Goal: Transaction & Acquisition: Purchase product/service

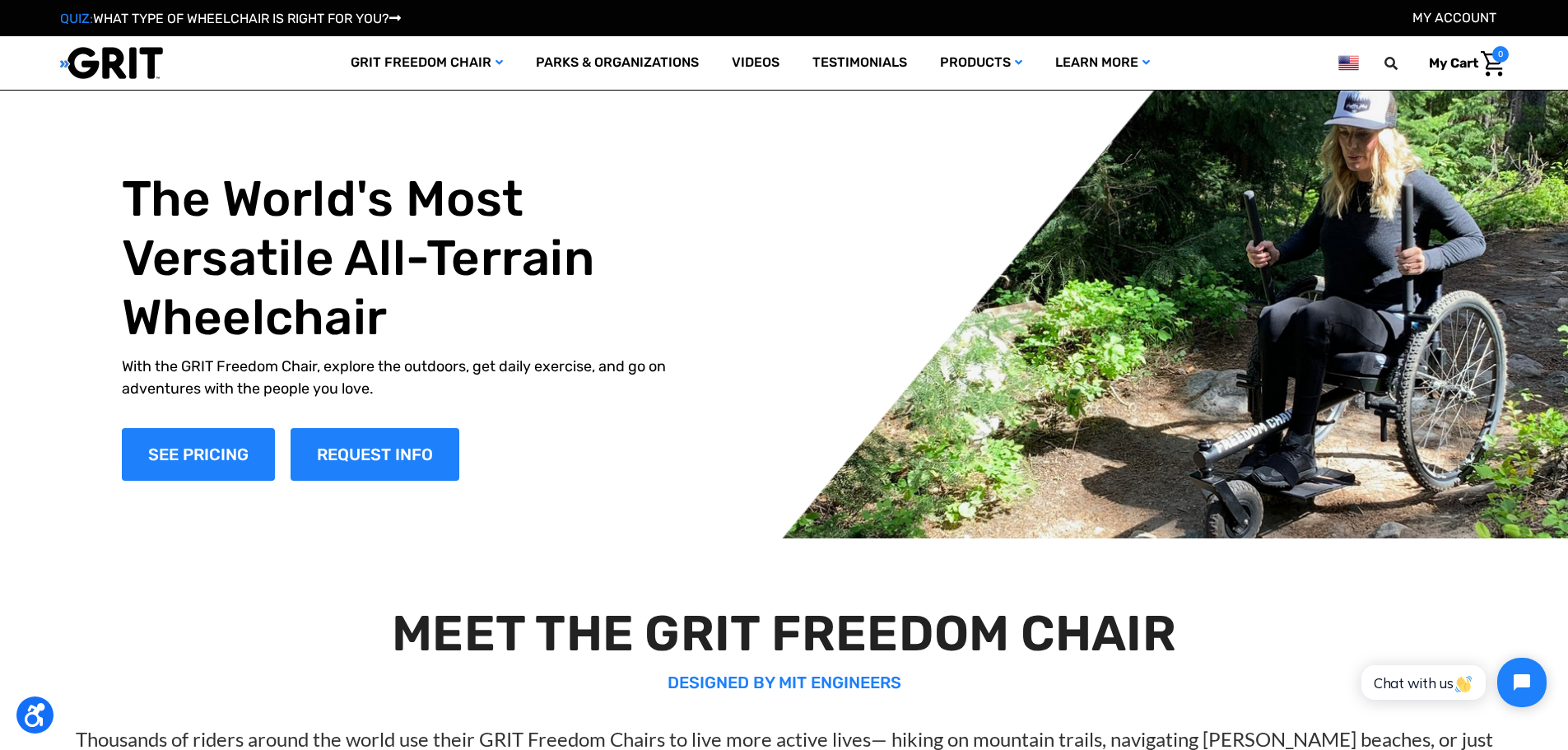
click at [1470, 17] on link "My Account" at bounding box center [1453, 17] width 84 height 16
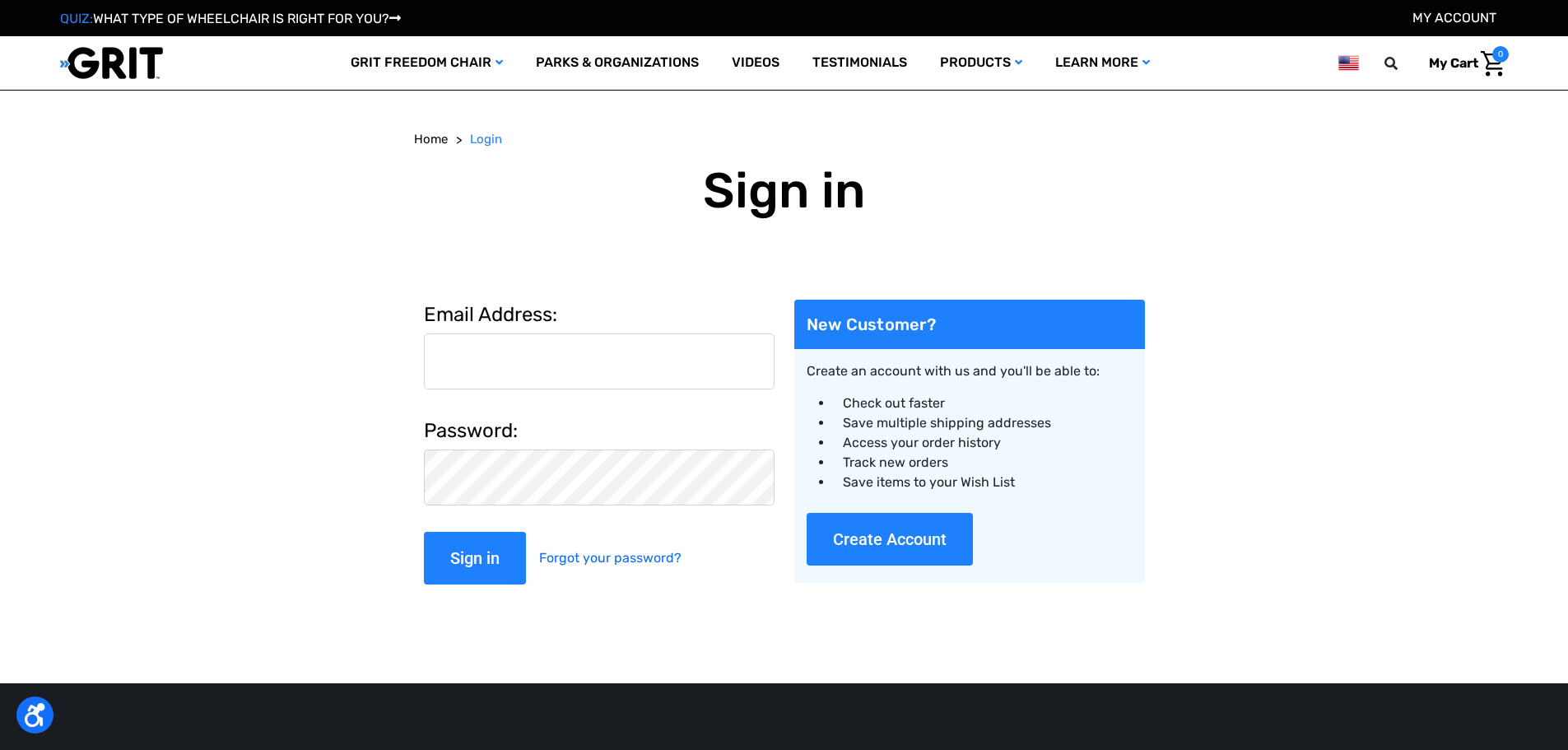
click at [562, 361] on input "Email Address:" at bounding box center [599, 361] width 350 height 56
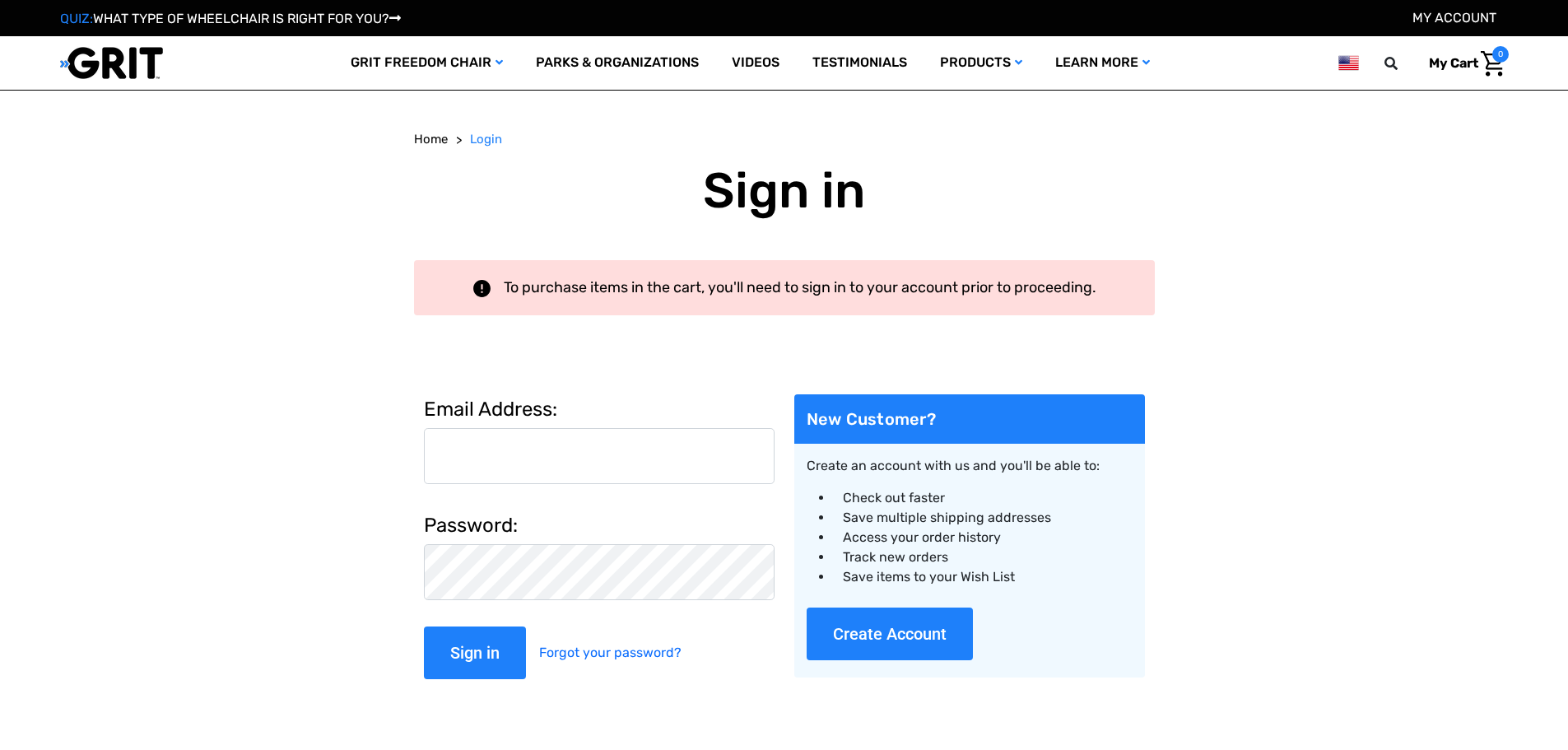
click at [501, 445] on input "Email Address:" at bounding box center [599, 455] width 350 height 56
type input "emily.debaker@rusd.org"
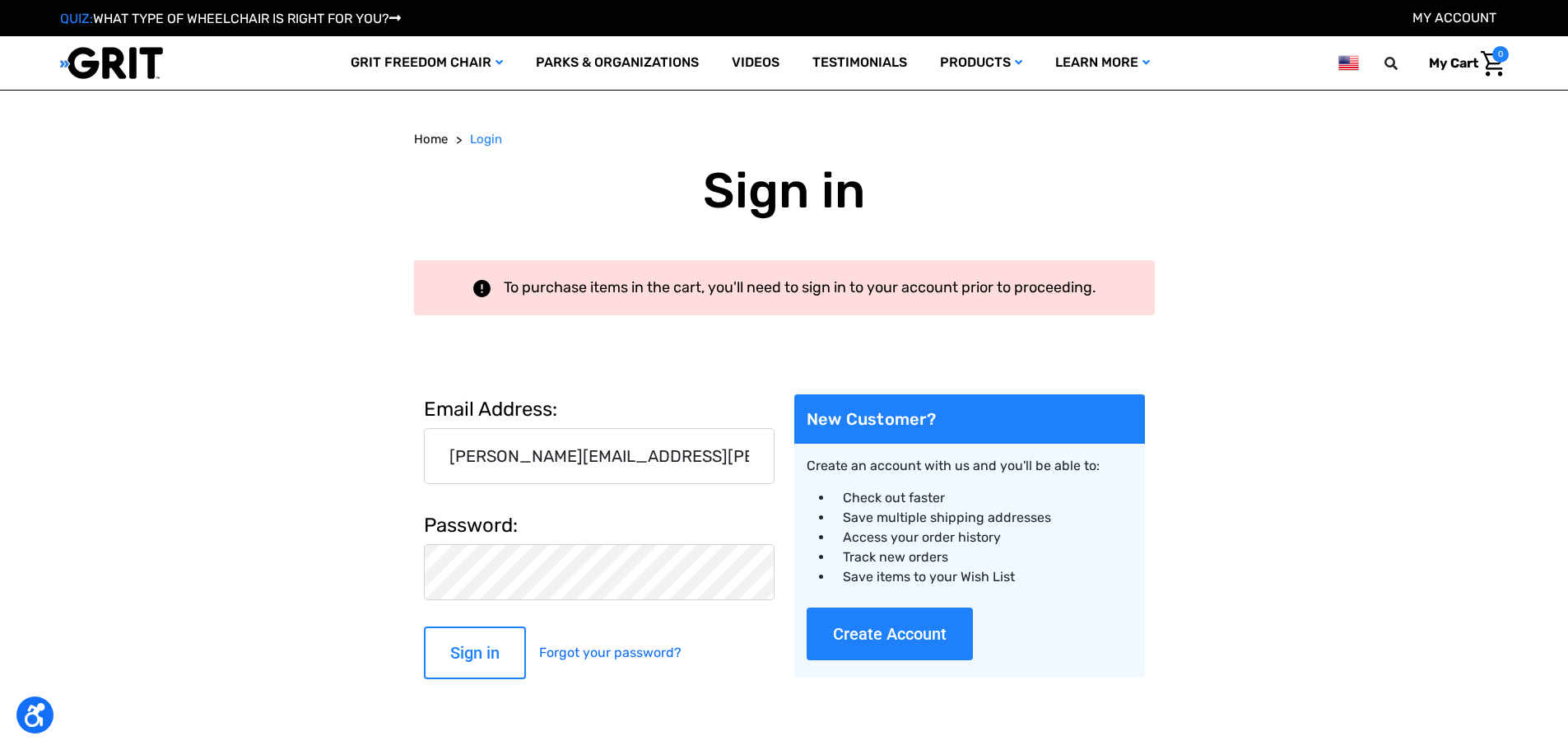
click at [482, 659] on input "Sign in" at bounding box center [475, 653] width 102 height 53
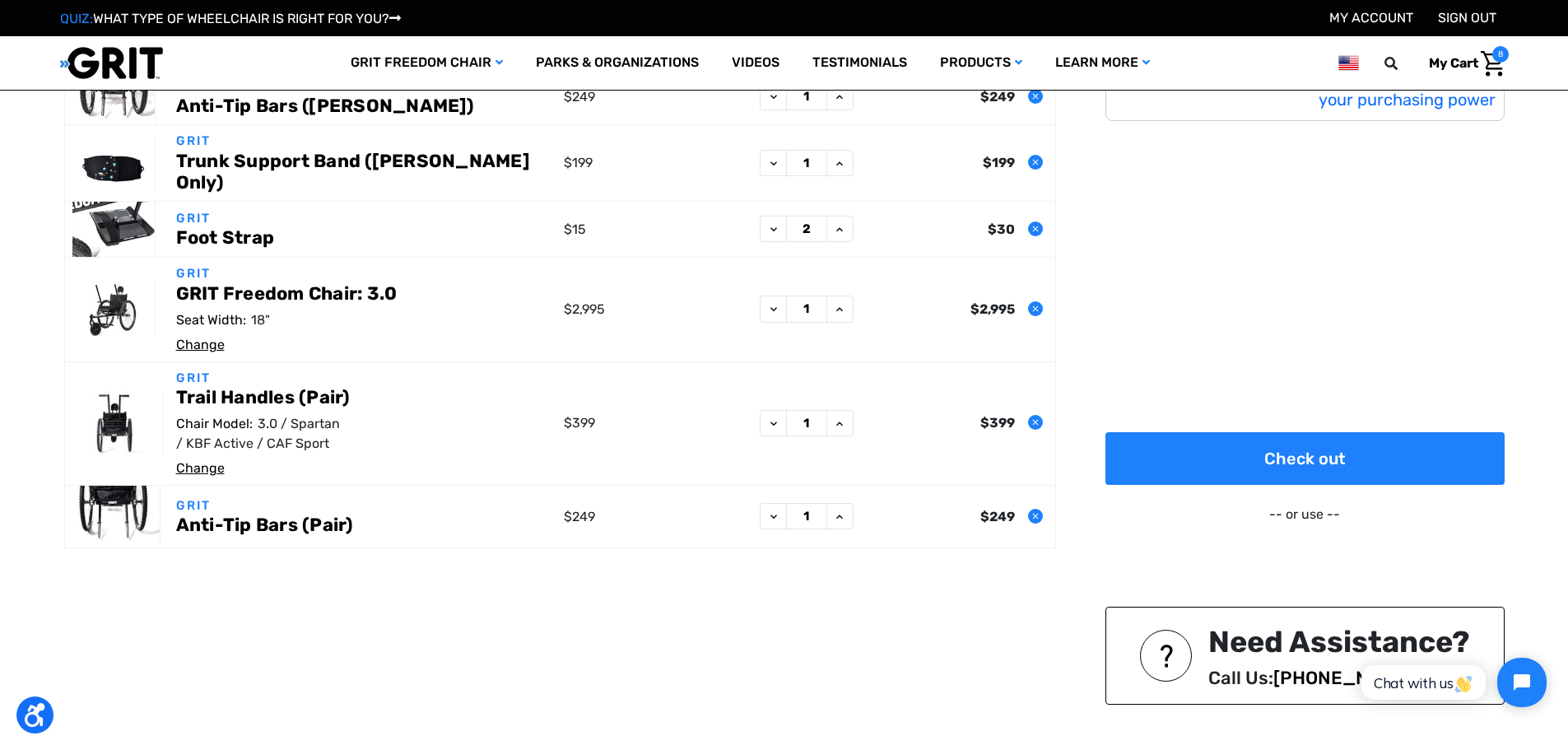
scroll to position [330, 0]
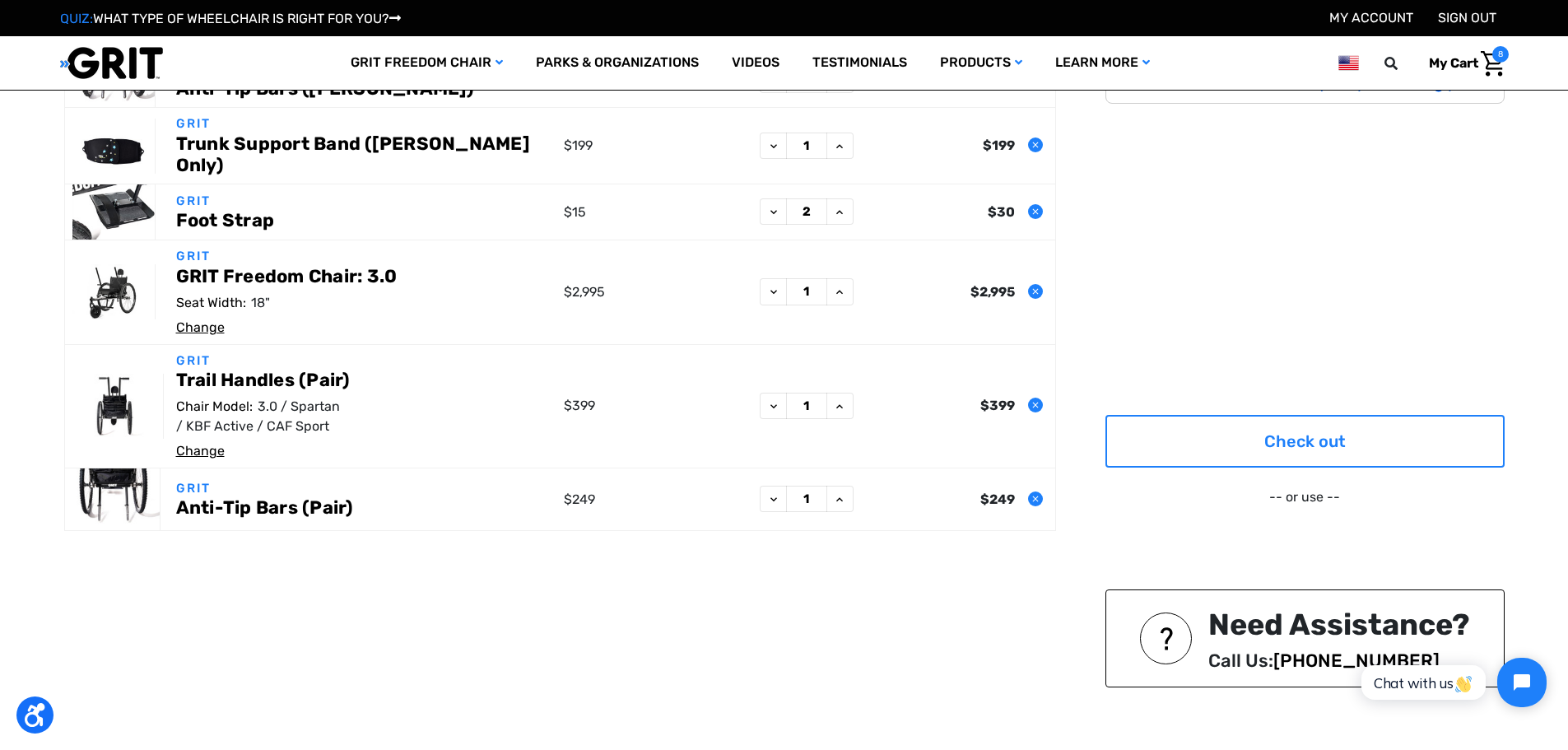
click at [1269, 421] on link "Check out" at bounding box center [1304, 441] width 399 height 53
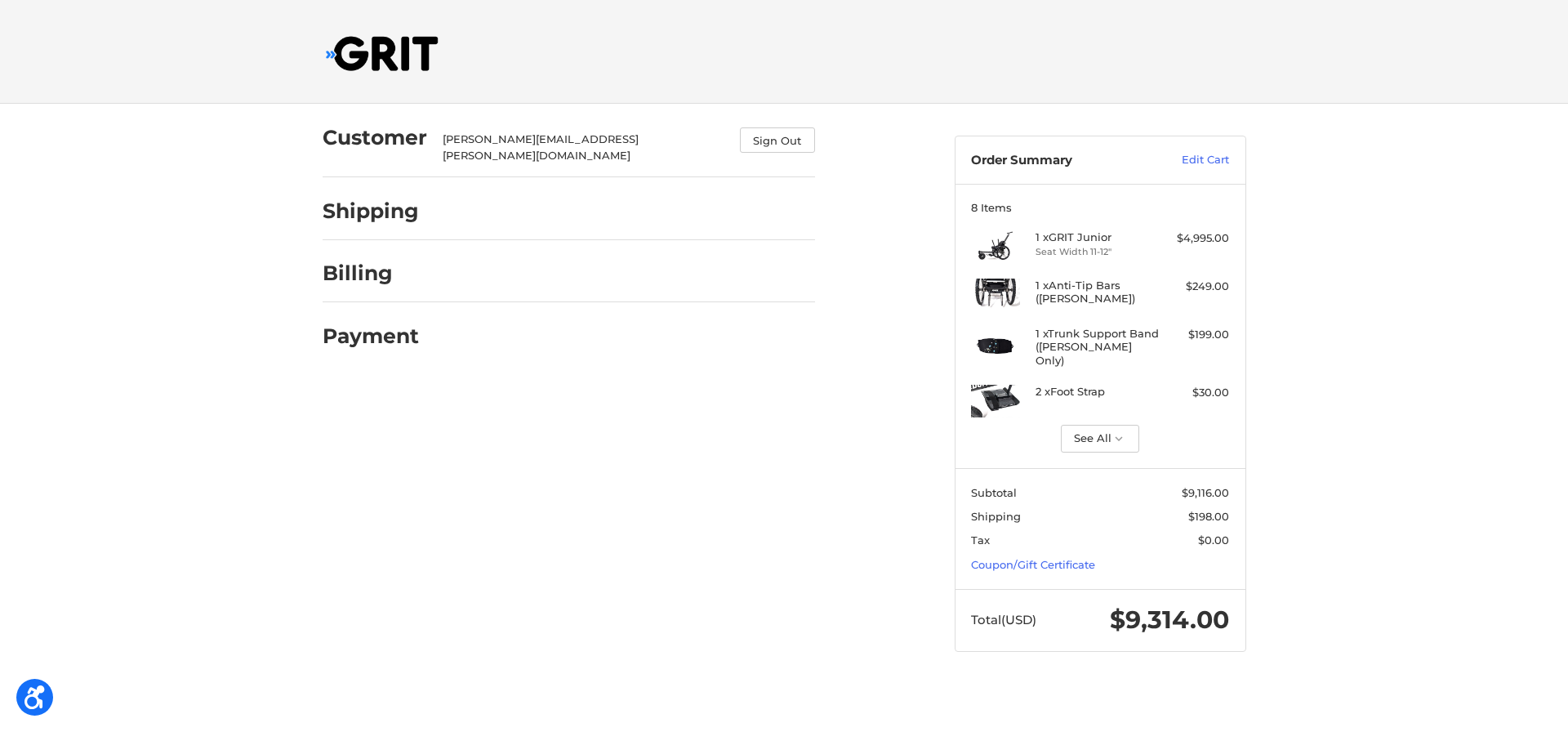
select select "US"
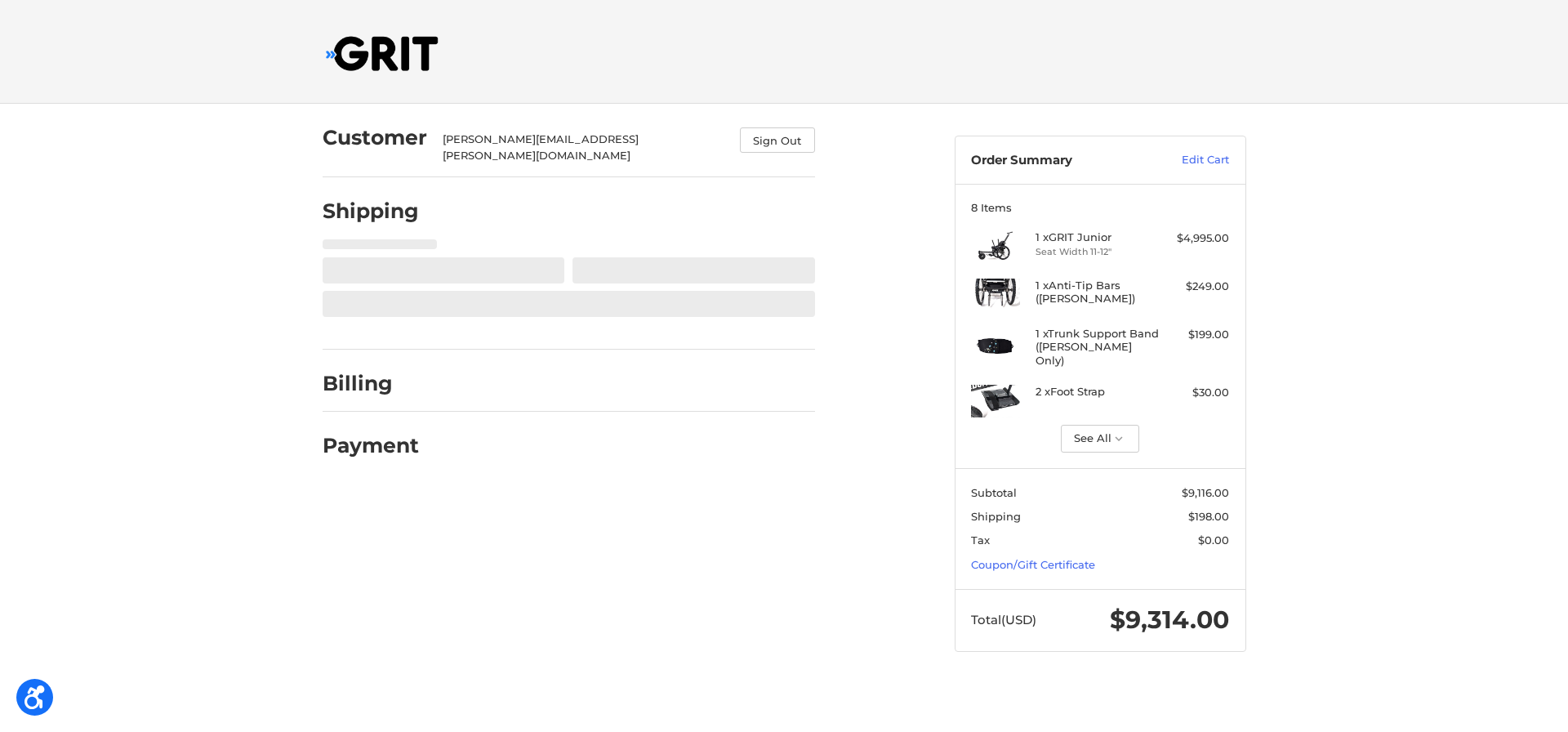
select select "WI"
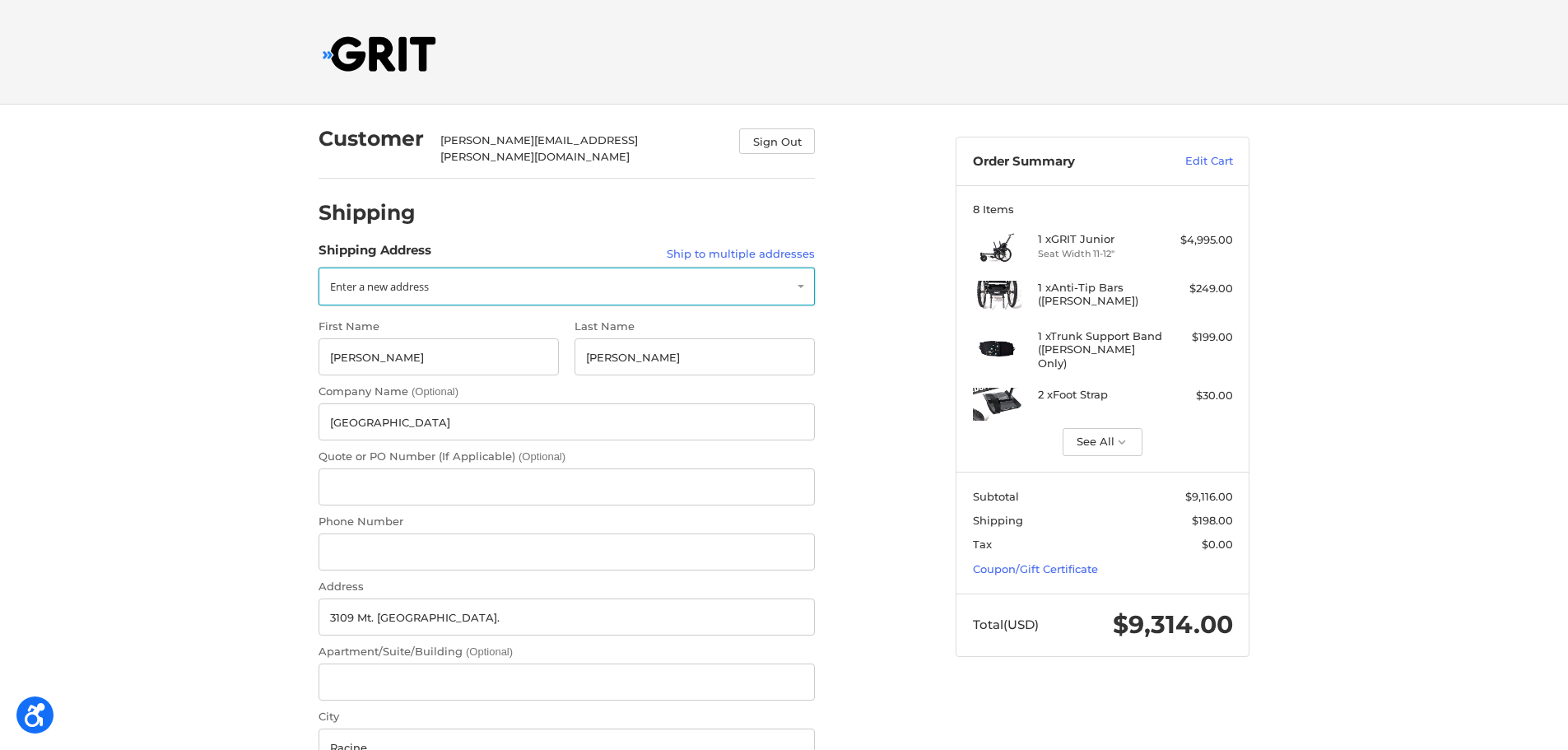
click at [434, 274] on link "Enter a new address" at bounding box center [566, 286] width 496 height 38
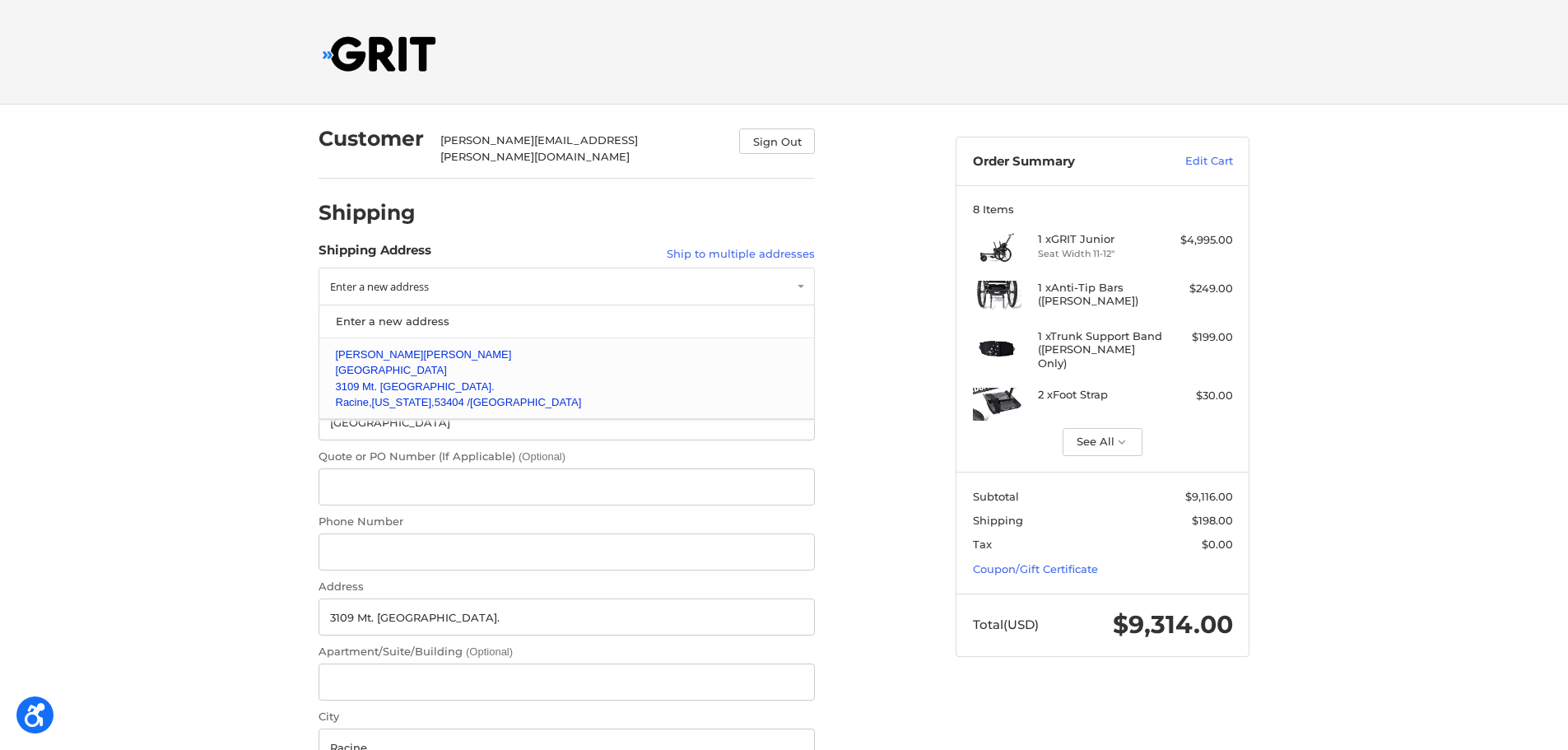
click at [413, 381] on span "3109 Mt. Pleasant St." at bounding box center [414, 386] width 159 height 12
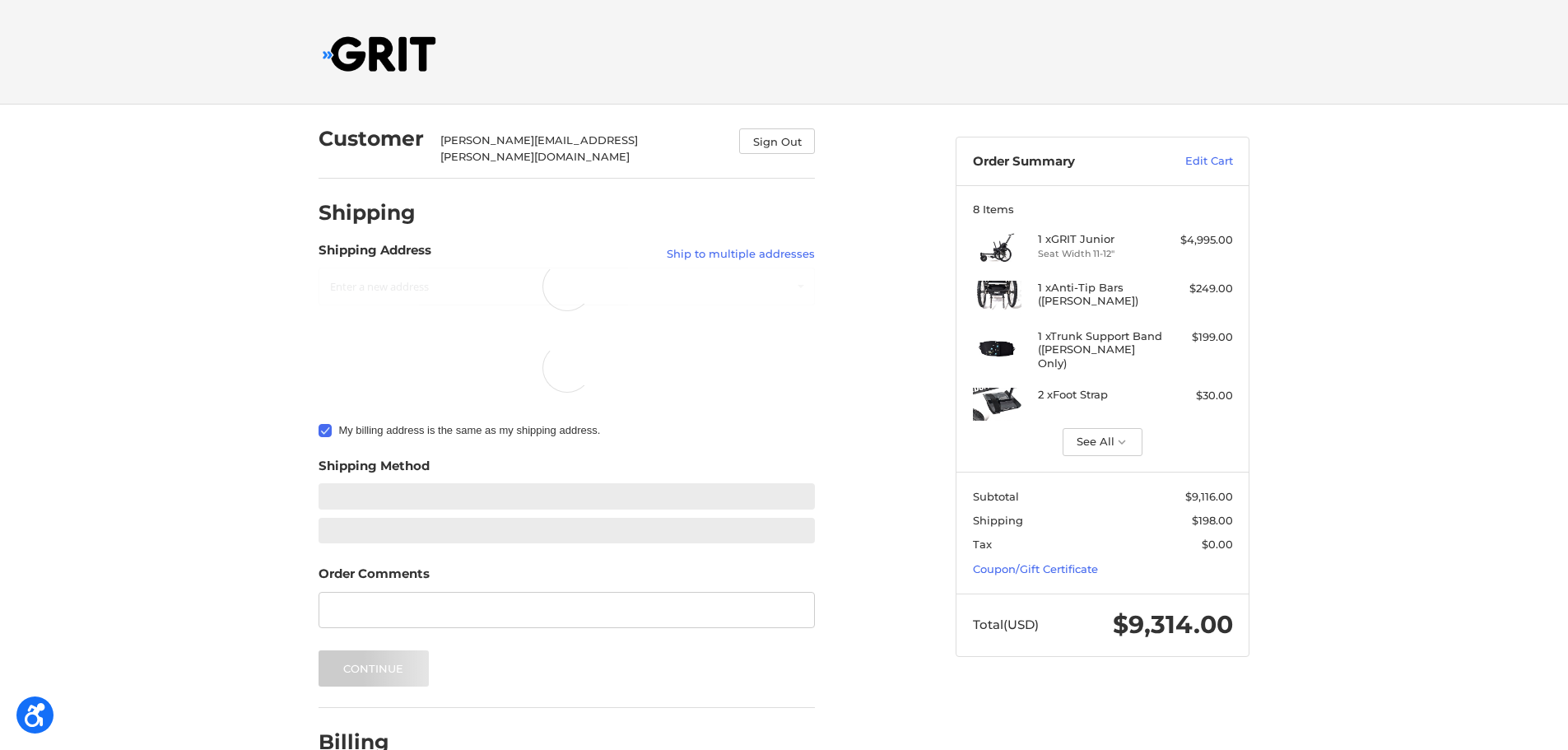
select select "US"
select select "WI"
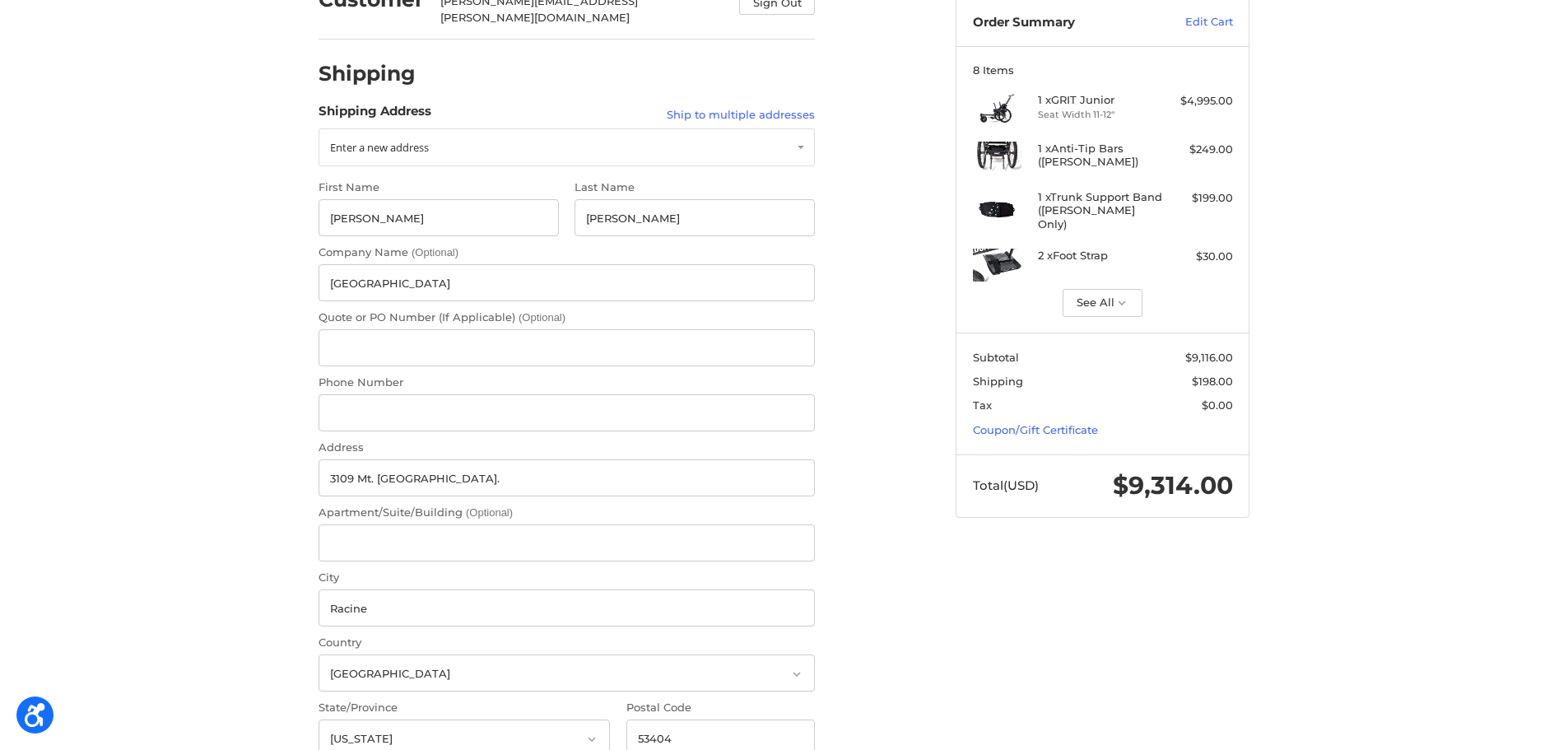
scroll to position [165, 0]
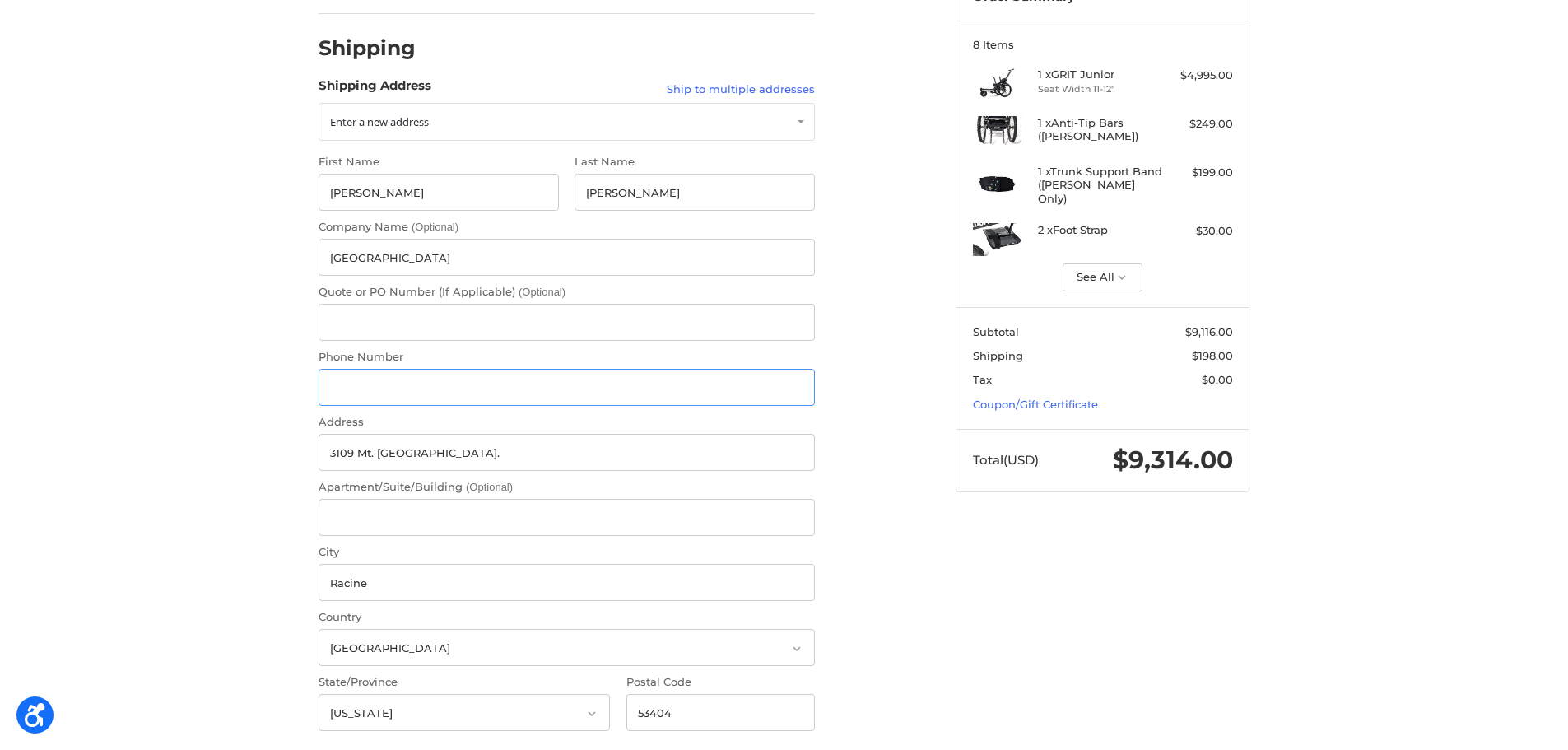
click at [427, 387] on input "Phone Number" at bounding box center [566, 386] width 496 height 37
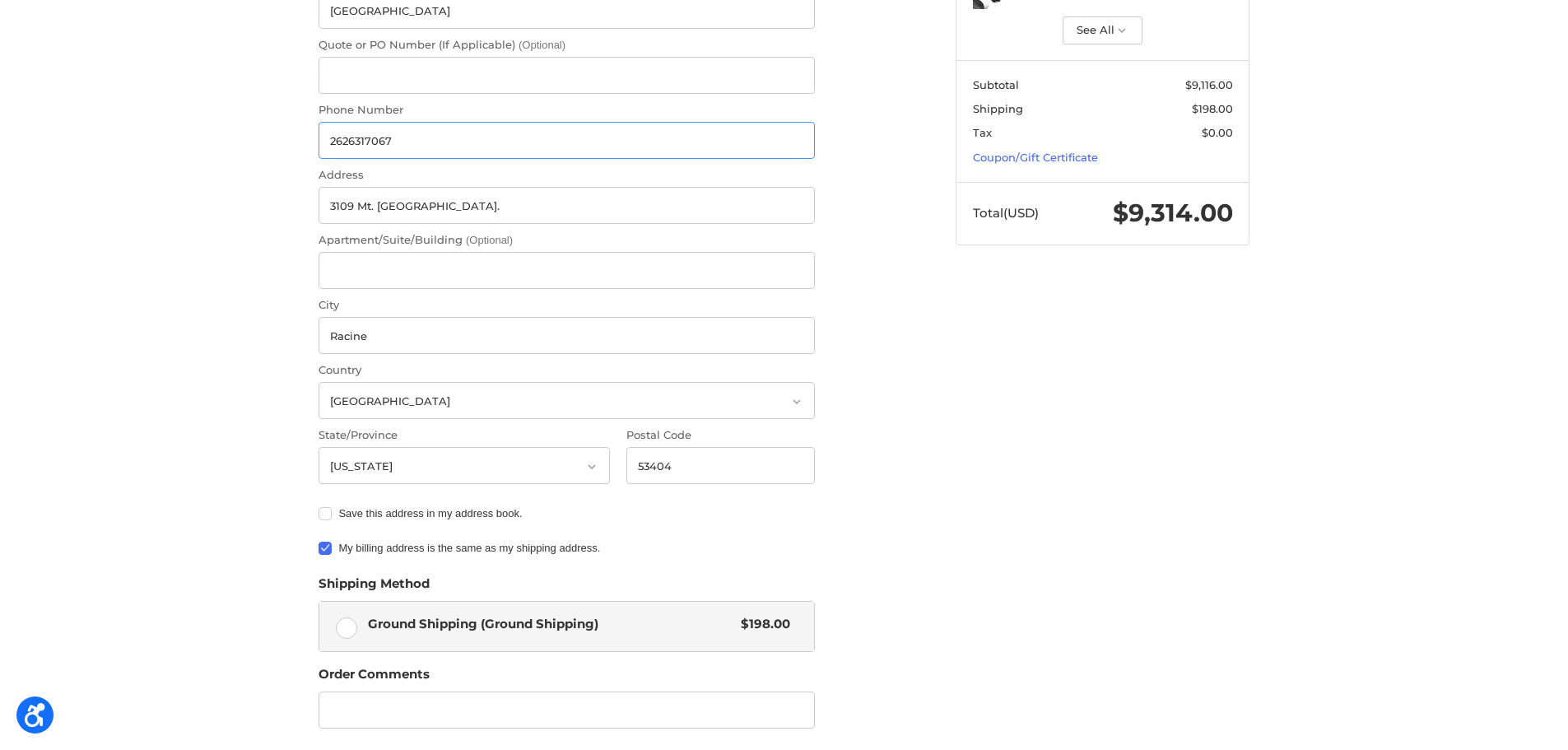
scroll to position [494, 0]
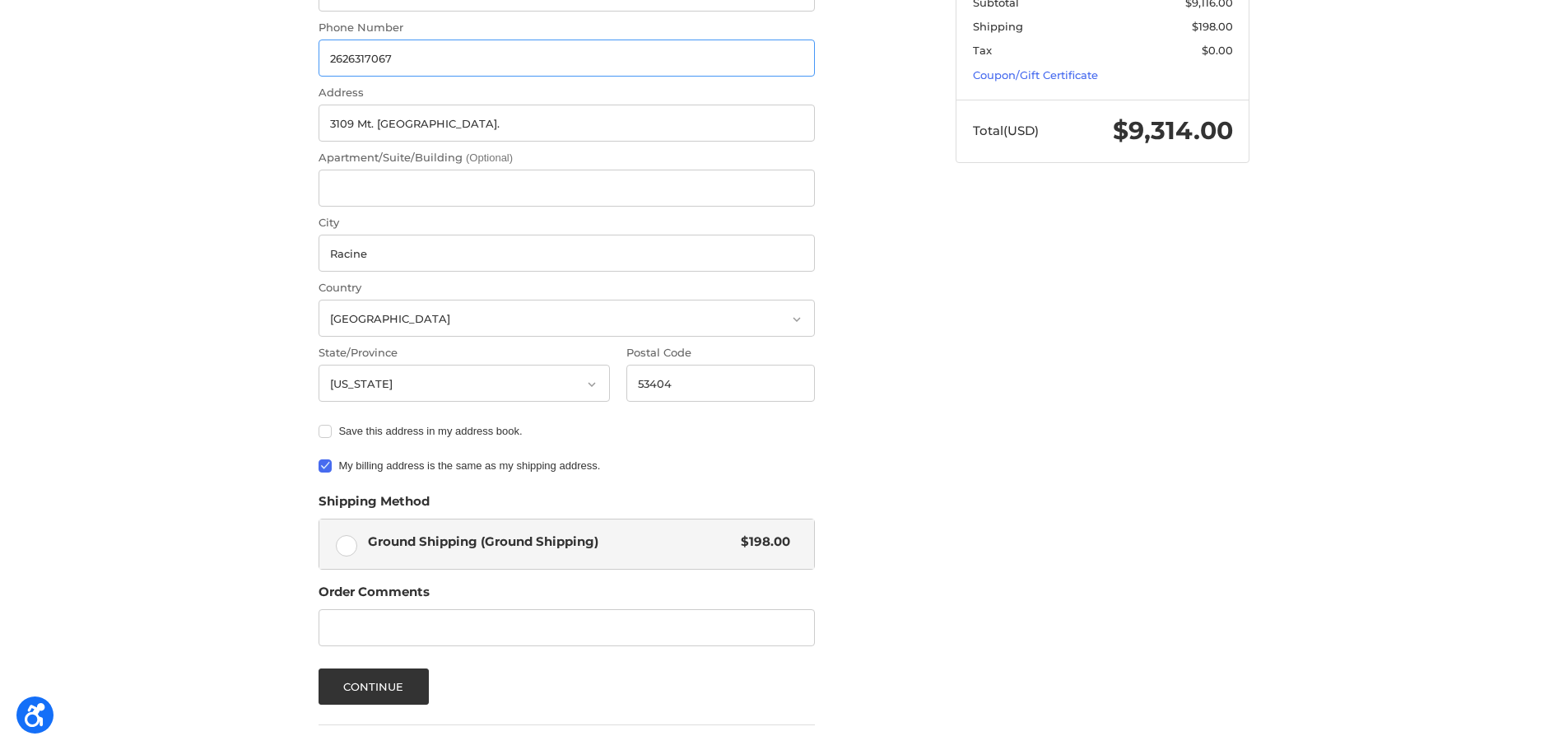
type input "2626317067"
click at [434, 536] on span "Ground Shipping (Ground Shipping)" at bounding box center [551, 542] width 365 height 19
click at [320, 520] on input "Ground Shipping (Ground Shipping) $198.00" at bounding box center [319, 519] width 1 height 1
radio input "true"
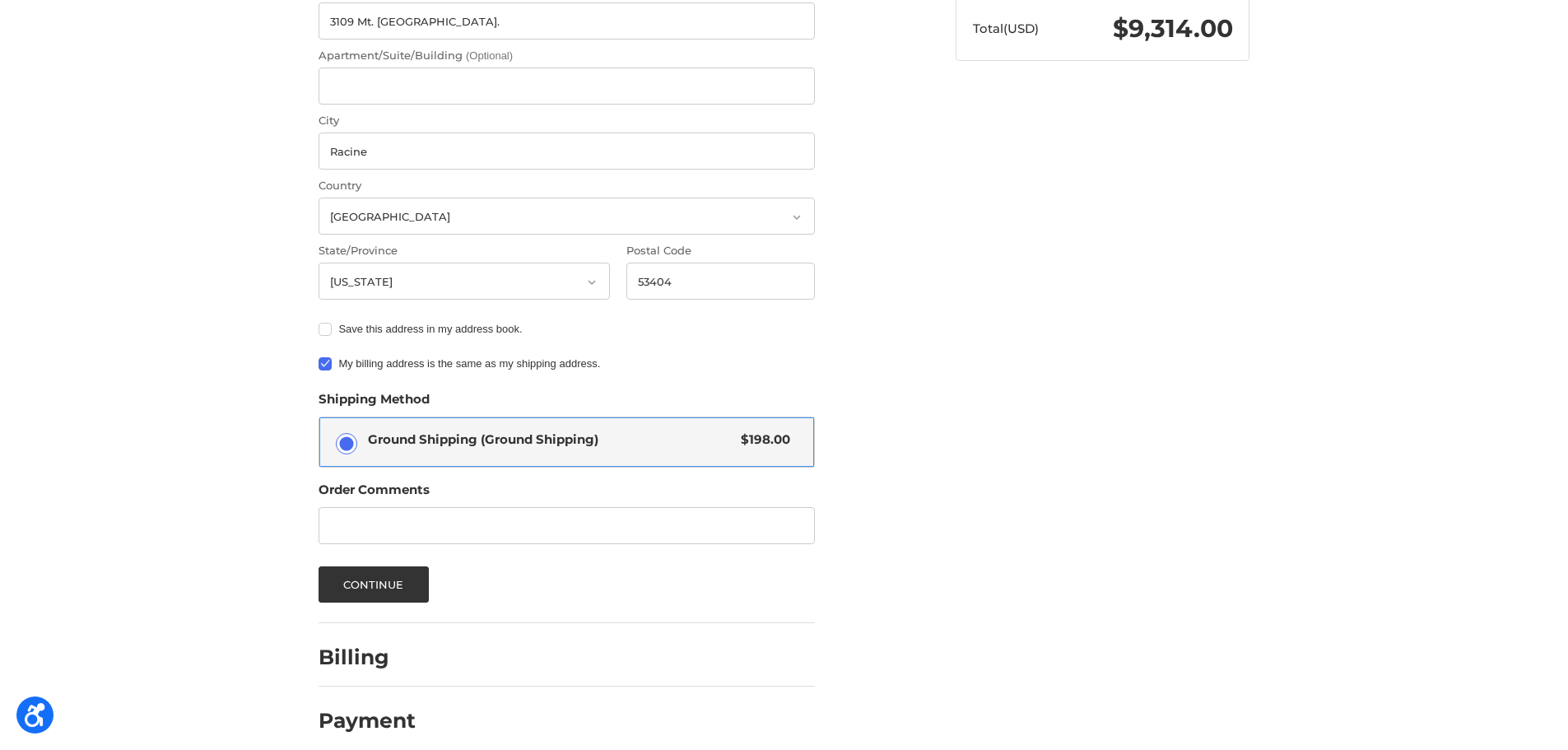
scroll to position [600, 0]
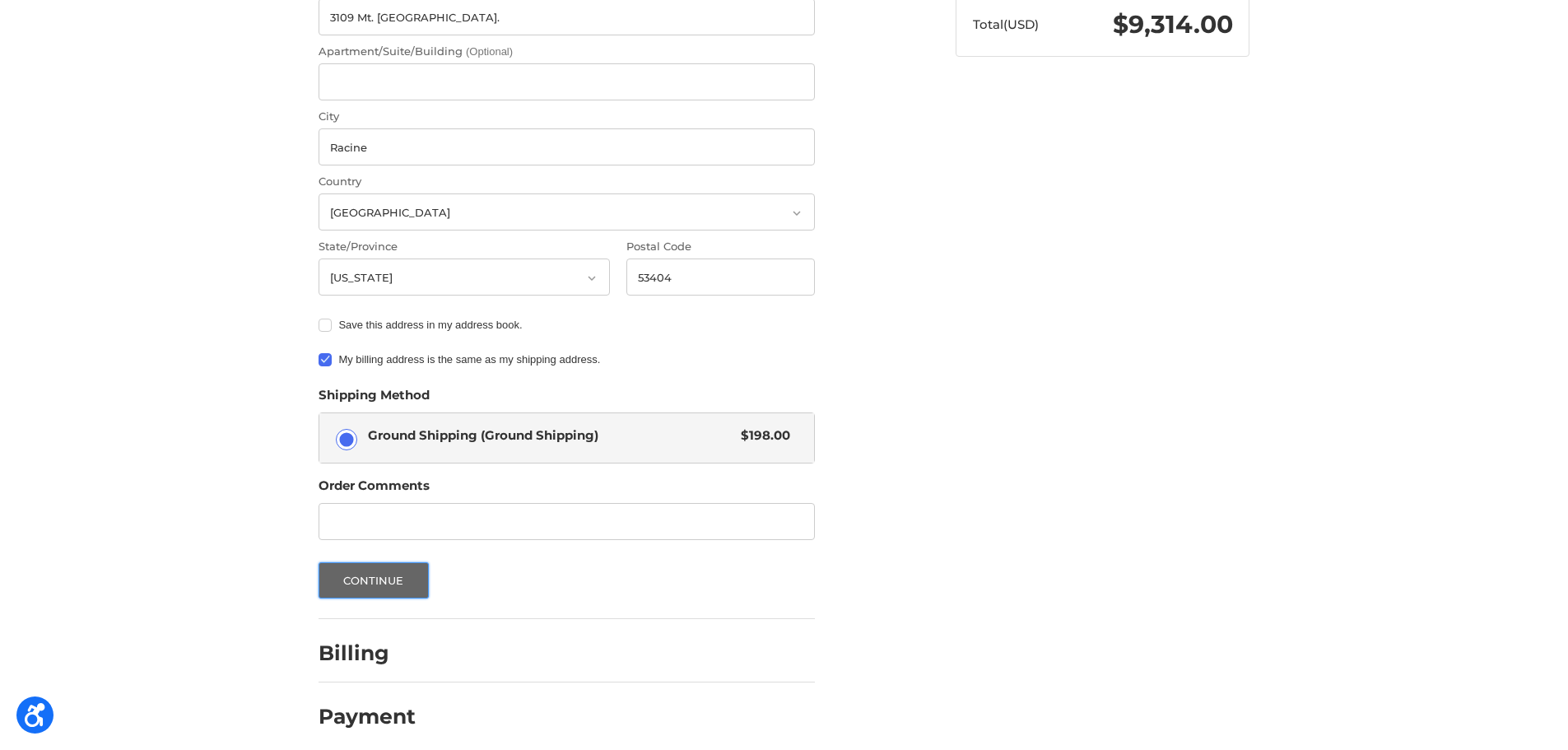
click at [401, 566] on button "Continue" at bounding box center [373, 580] width 110 height 36
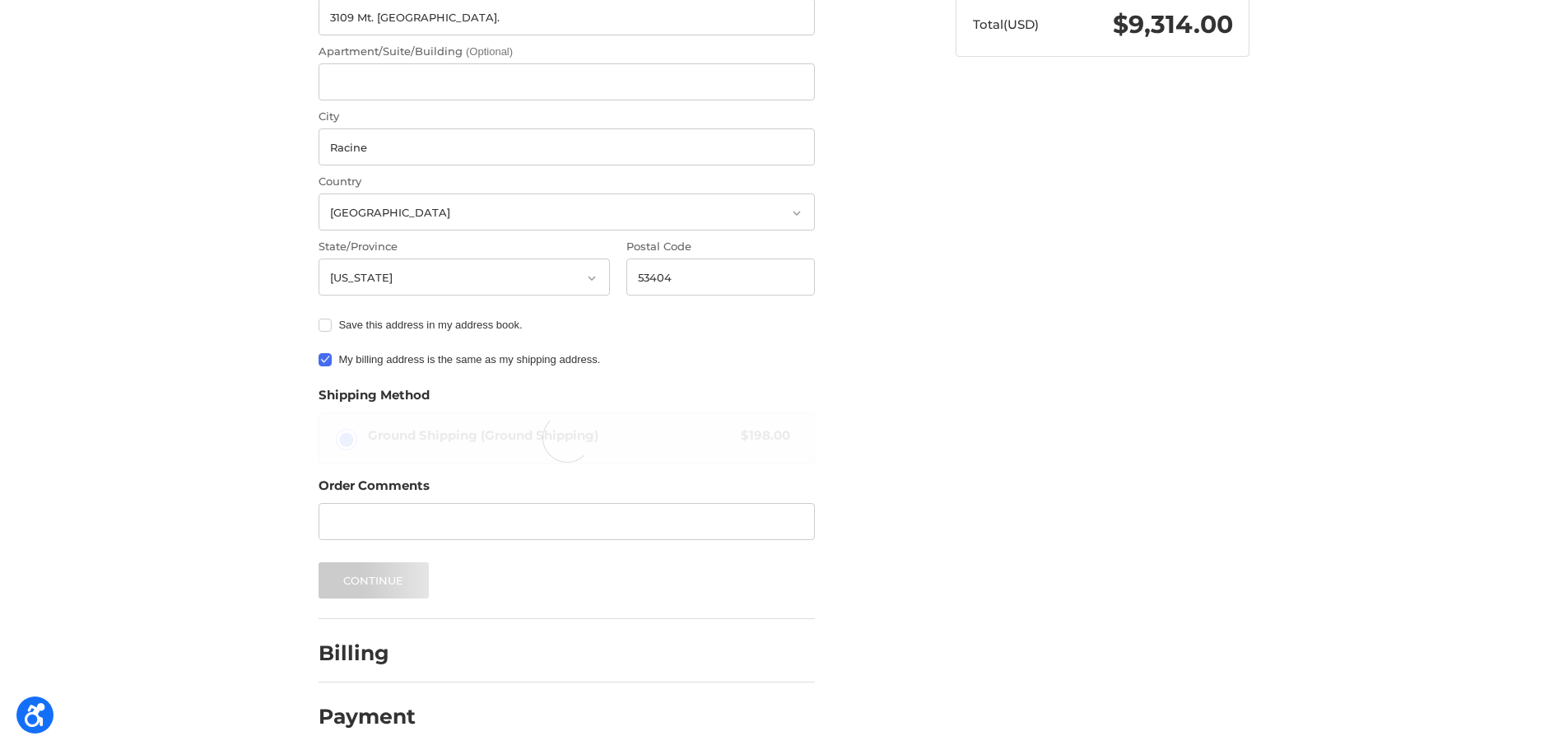
scroll to position [0, 0]
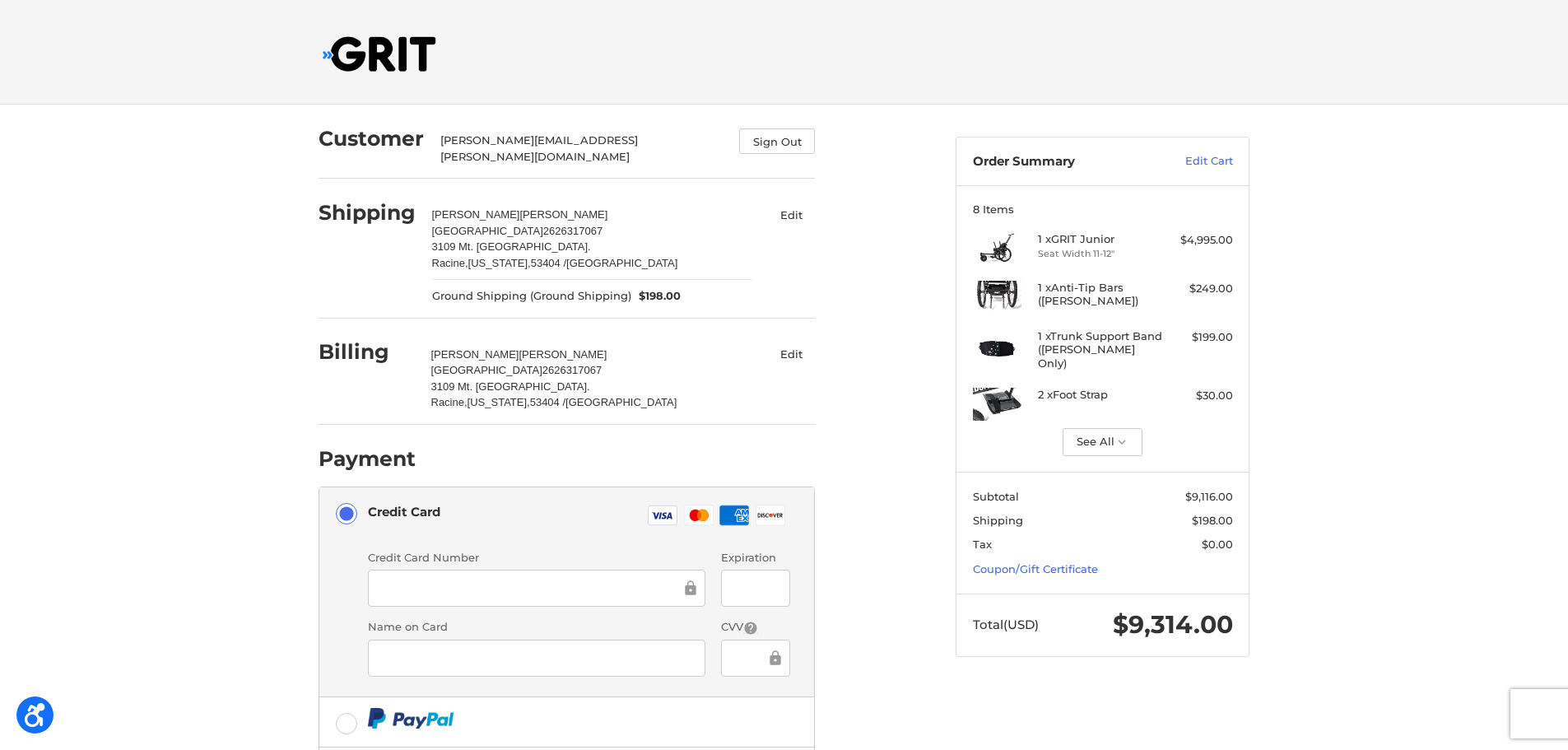
click at [794, 342] on button "Edit" at bounding box center [790, 353] width 48 height 24
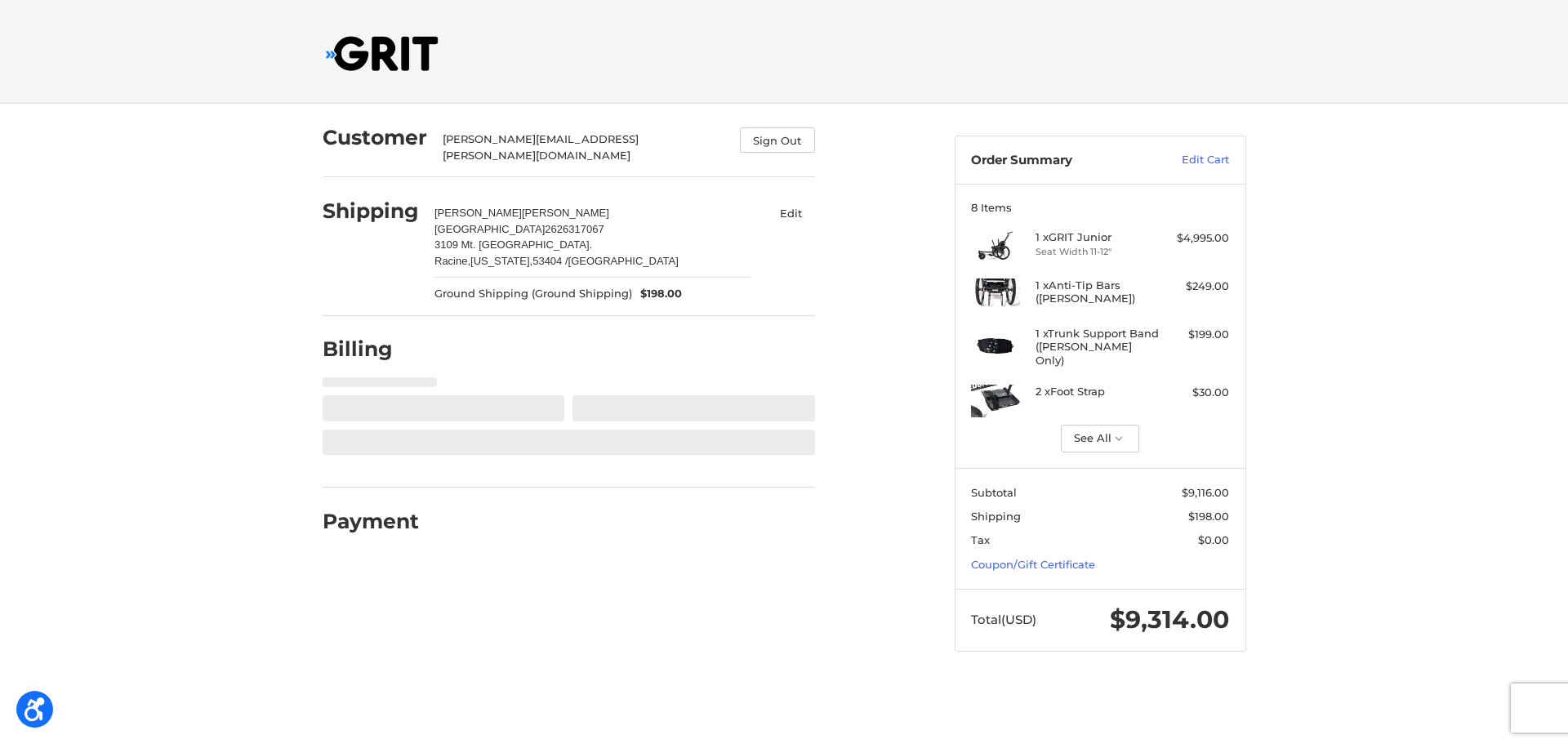
select select "US"
select select "WI"
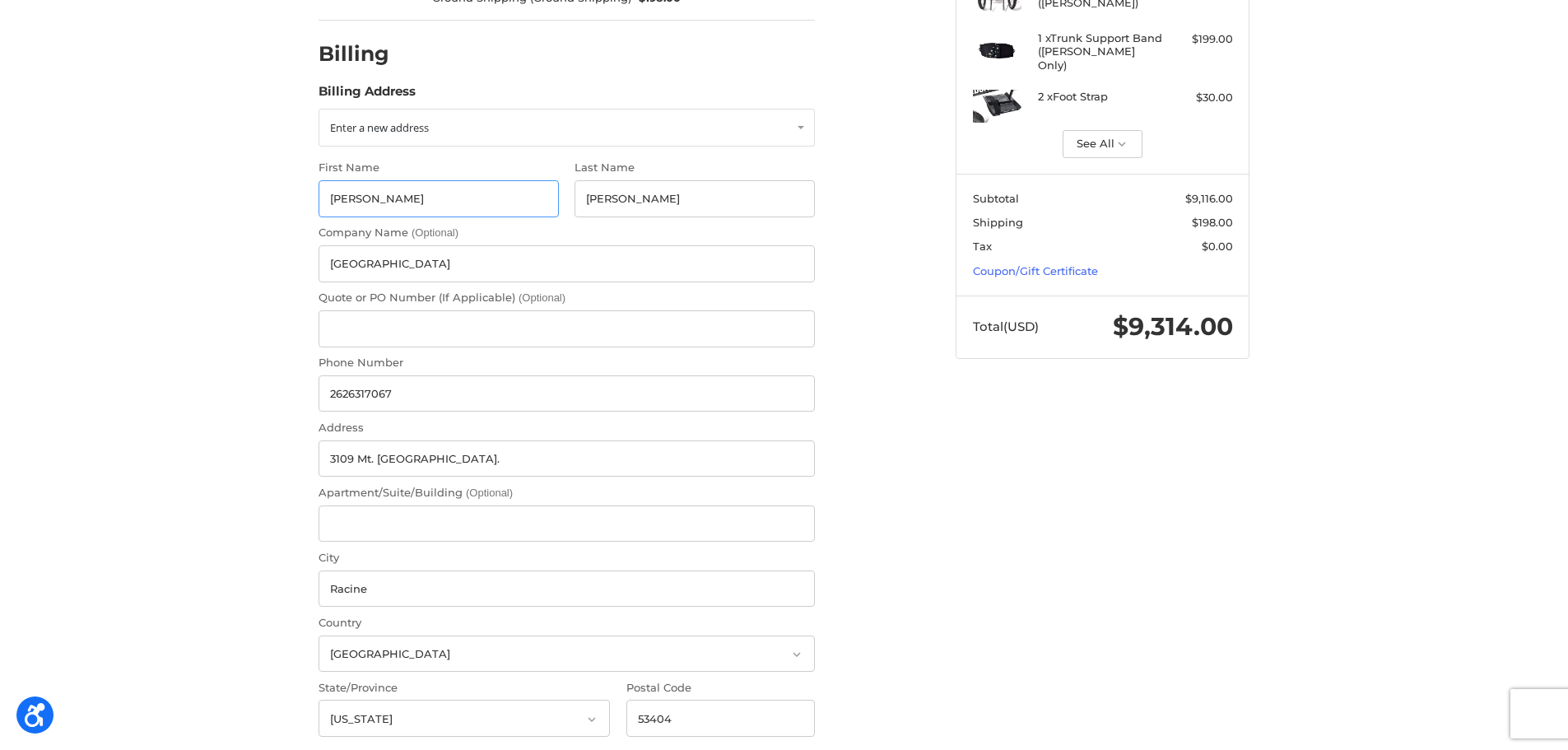
scroll to position [308, 0]
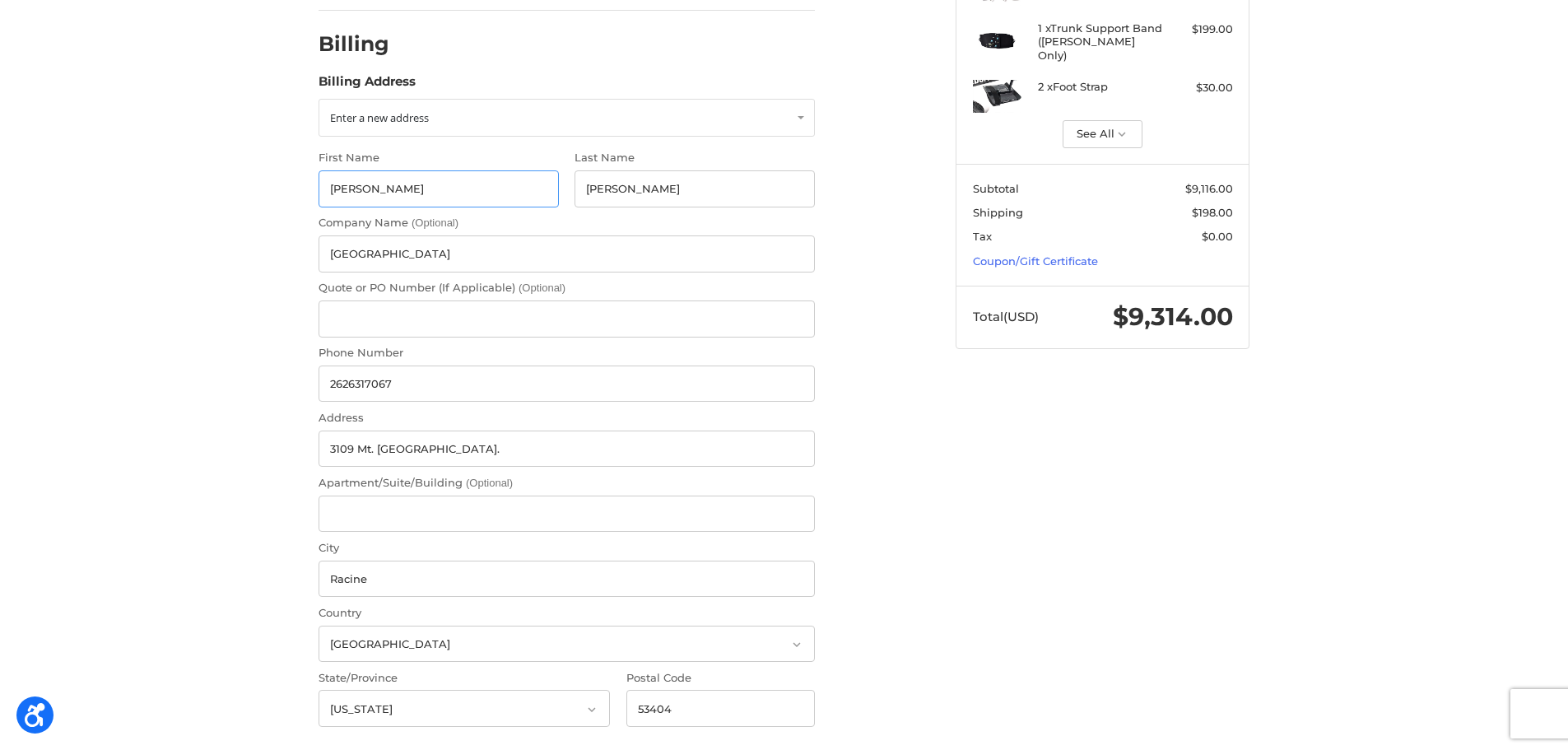
drag, startPoint x: 337, startPoint y: 175, endPoint x: 288, endPoint y: 175, distance: 49.0
click at [288, 175] on div "Customer emily.debaker@rusd.org Sign Out Shipping Emily DeBaker Racine Unified …" at bounding box center [784, 360] width 1568 height 1128
type input "Peggy"
drag, startPoint x: 650, startPoint y: 185, endPoint x: 513, endPoint y: 171, distance: 137.7
click at [515, 172] on div "First Name Peggy Last Name DeBaker Company Name (Optional) Racine Unified Schoo…" at bounding box center [566, 442] width 512 height 585
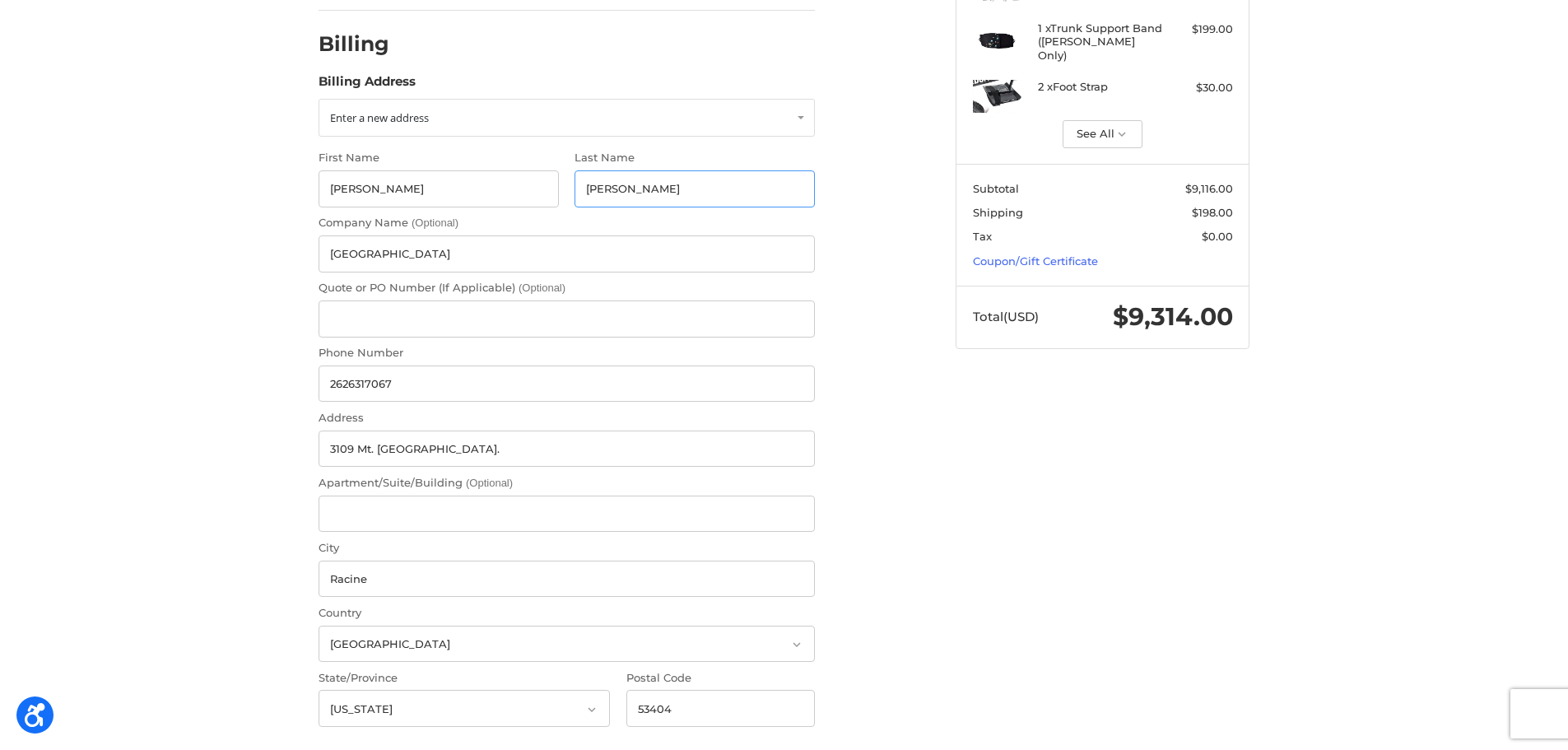
type input "K"
type input "l"
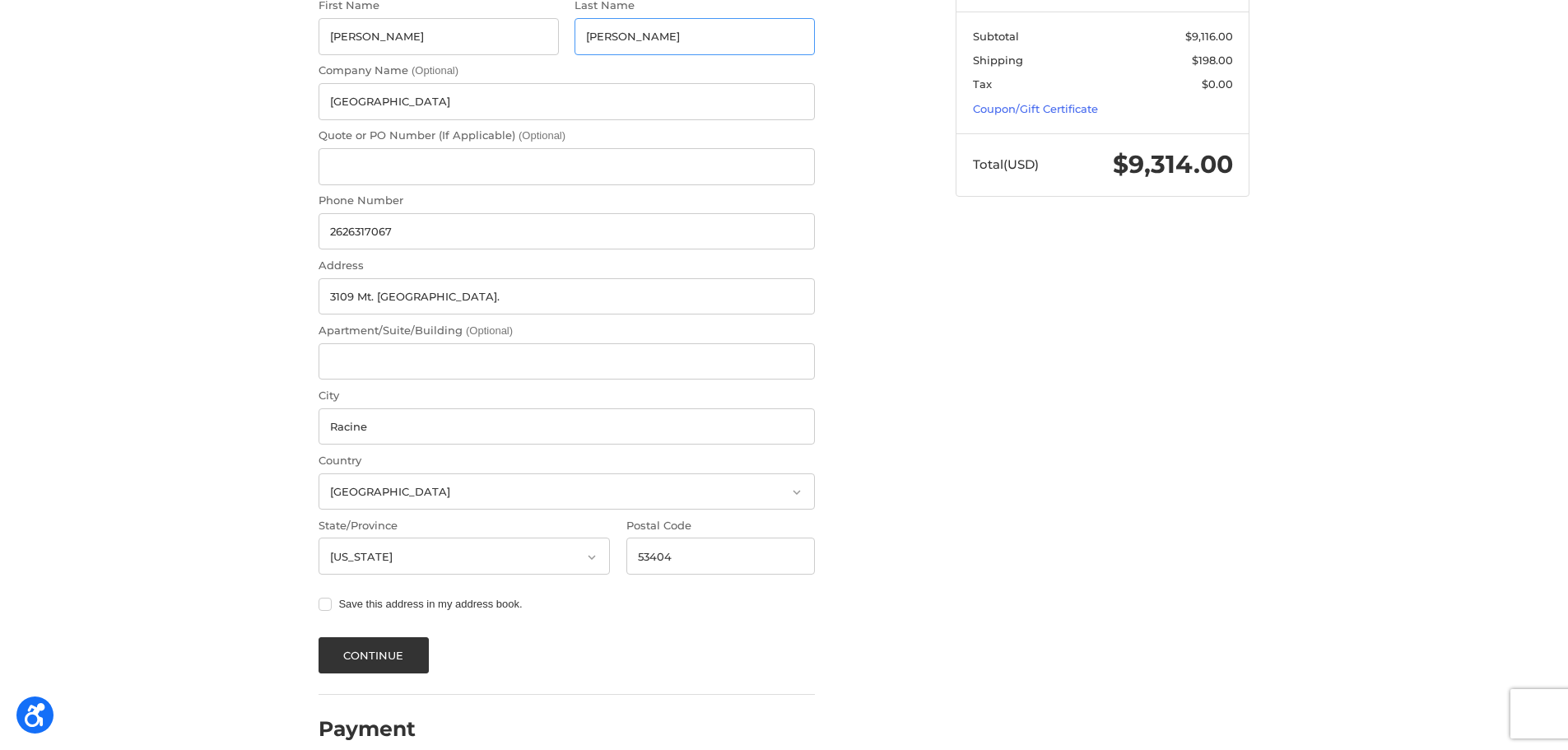
scroll to position [472, 0]
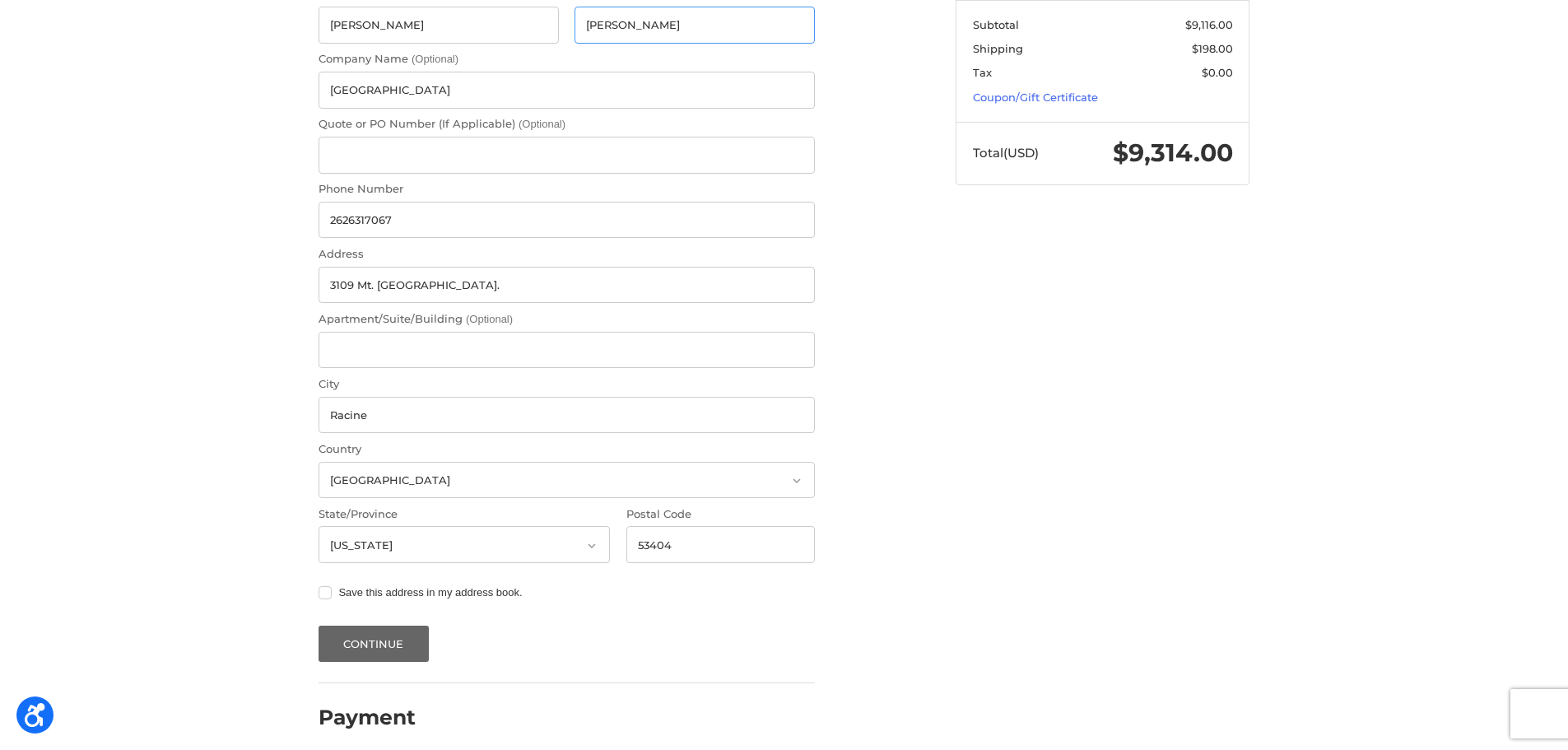
type input "Landon"
click at [347, 630] on button "Continue" at bounding box center [373, 644] width 110 height 36
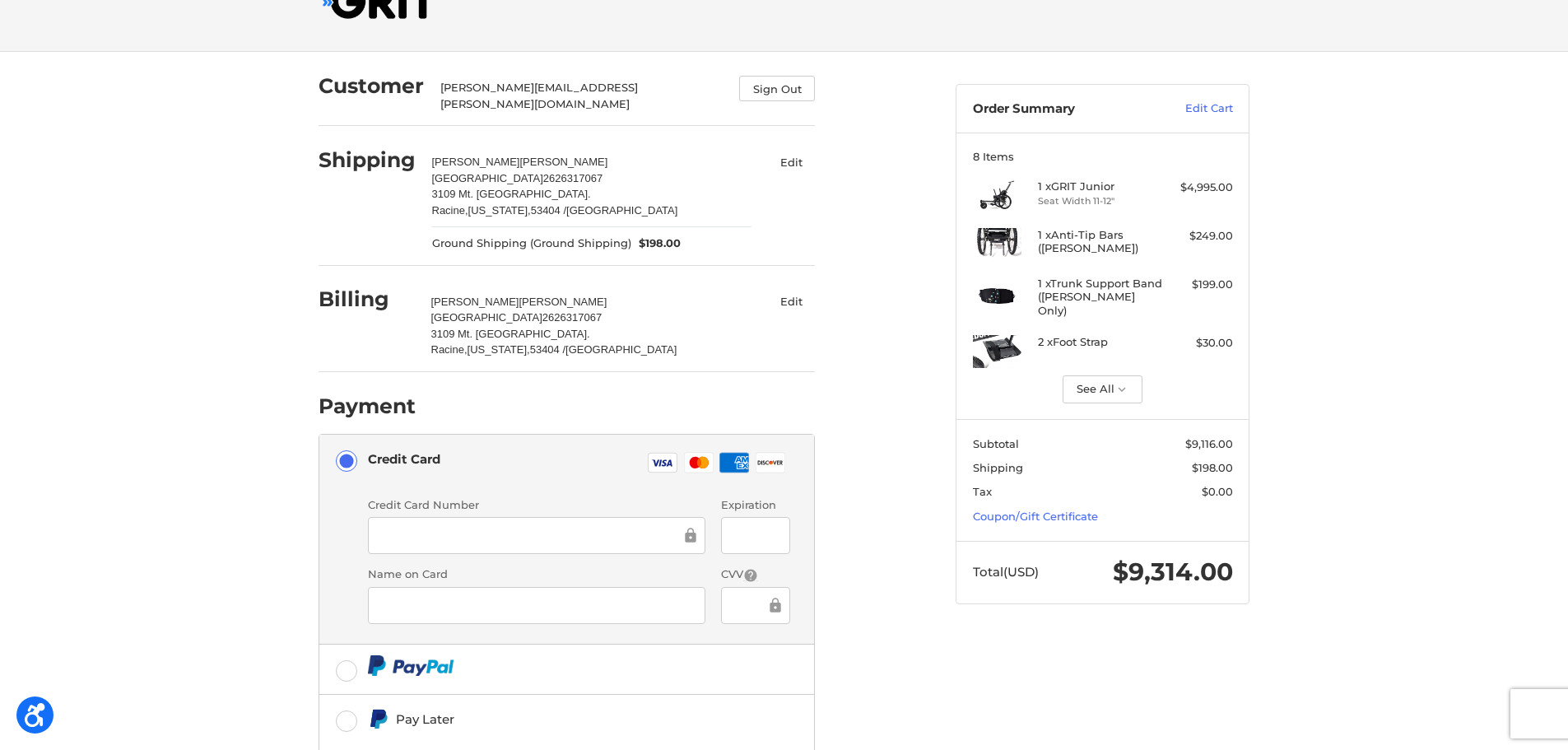
scroll to position [82, 0]
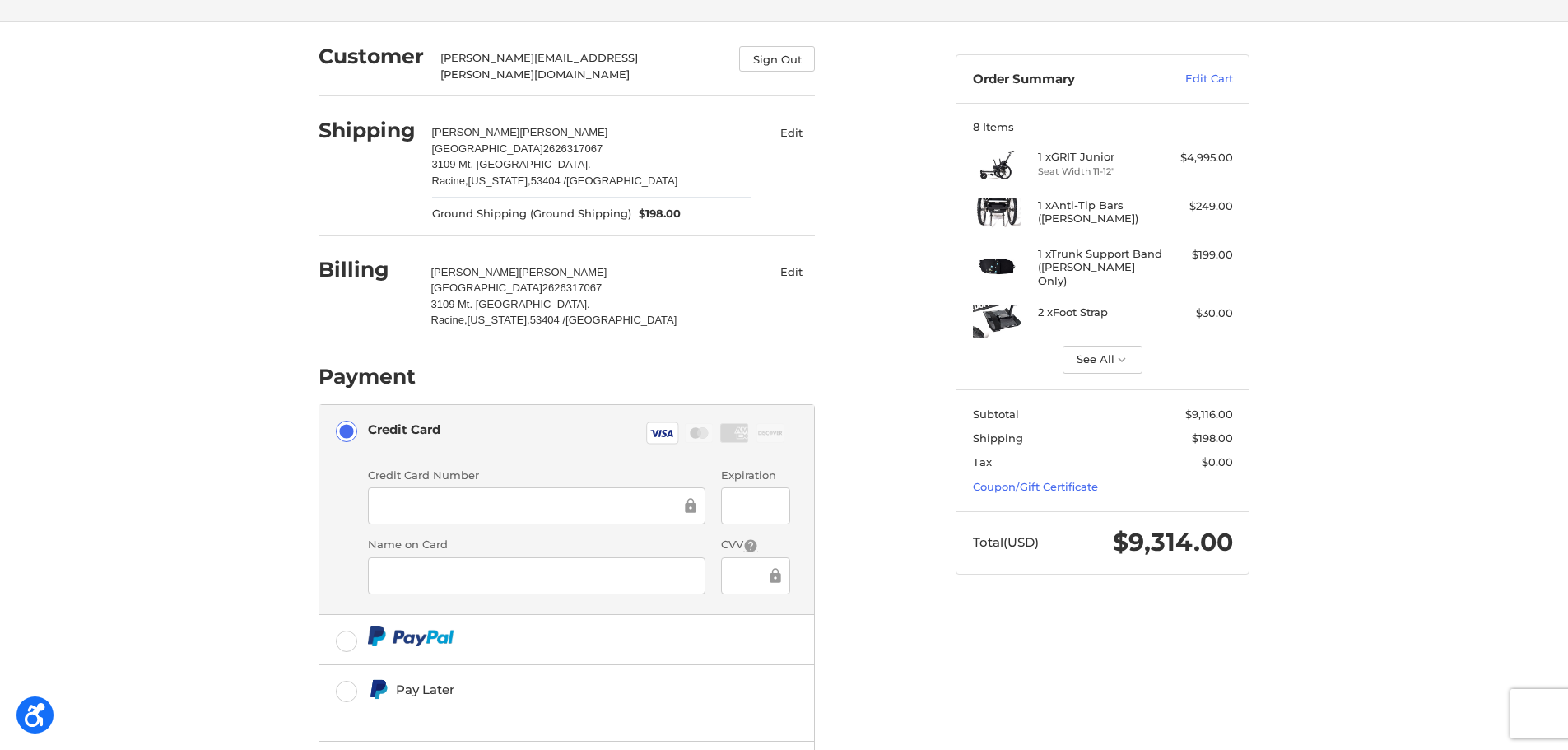
click at [182, 530] on div "Customer emily.debaker@rusd.org Sign Out Shipping Emily DeBaker Racine Unified …" at bounding box center [784, 458] width 1568 height 871
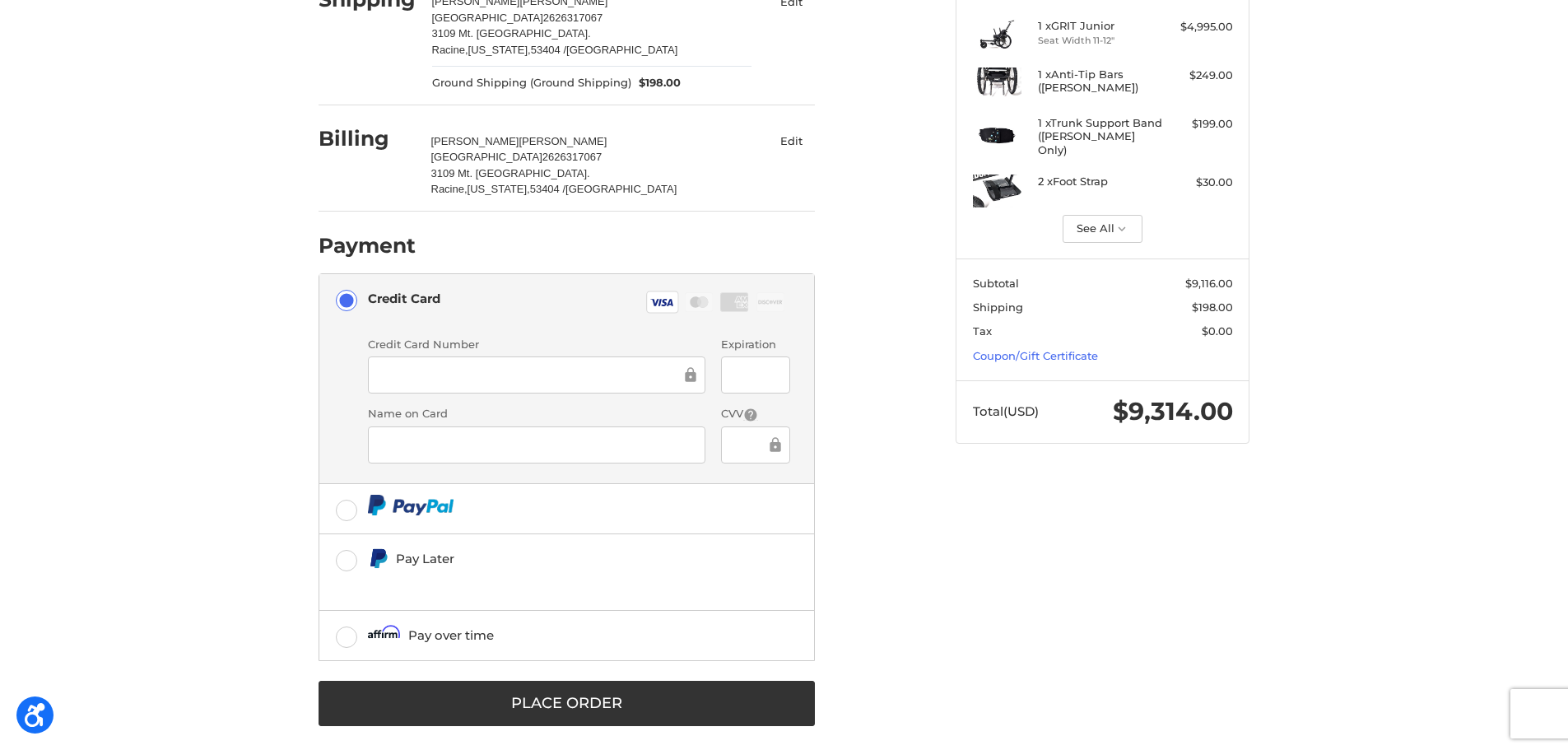
scroll to position [215, 0]
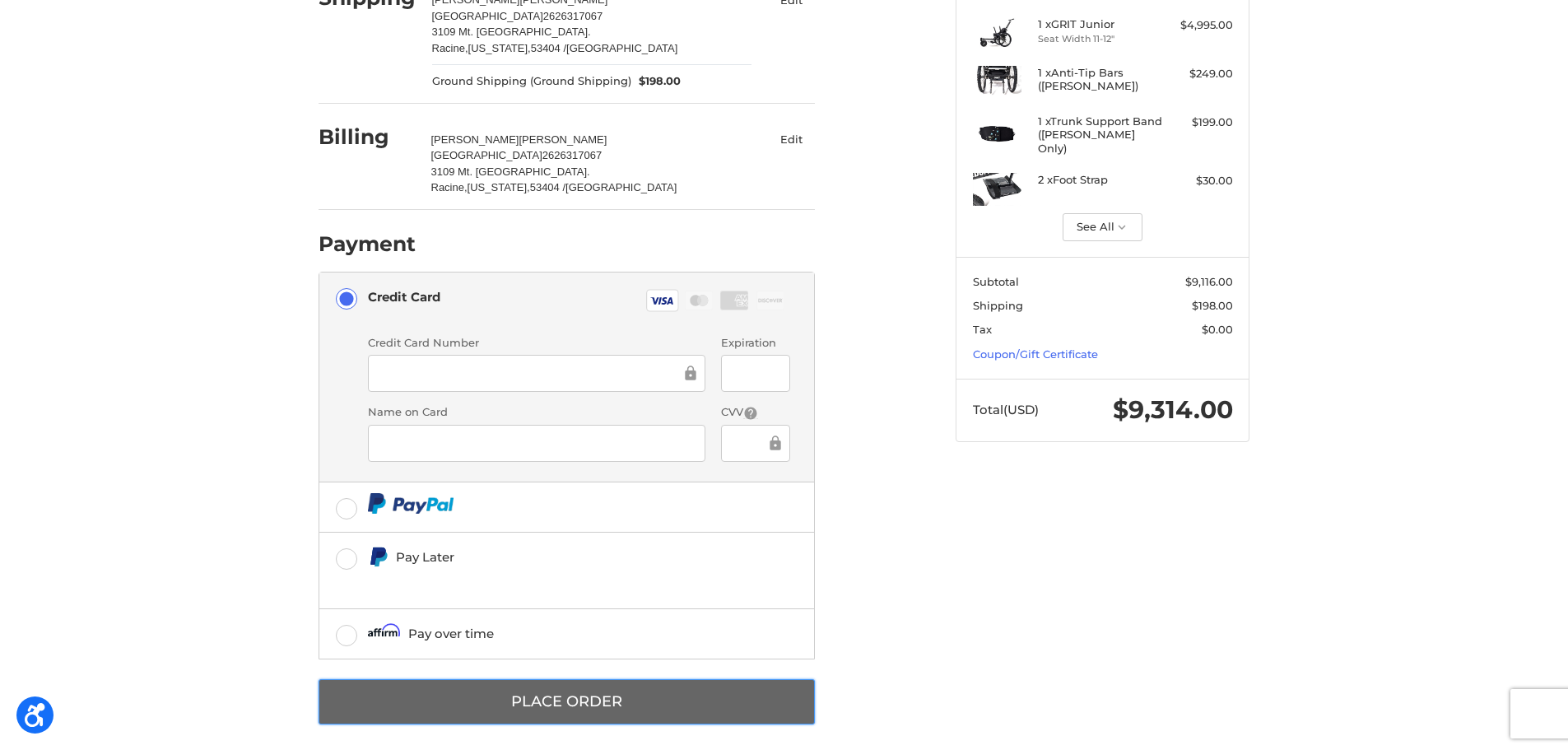
click at [572, 689] on button "Place Order" at bounding box center [566, 702] width 496 height 45
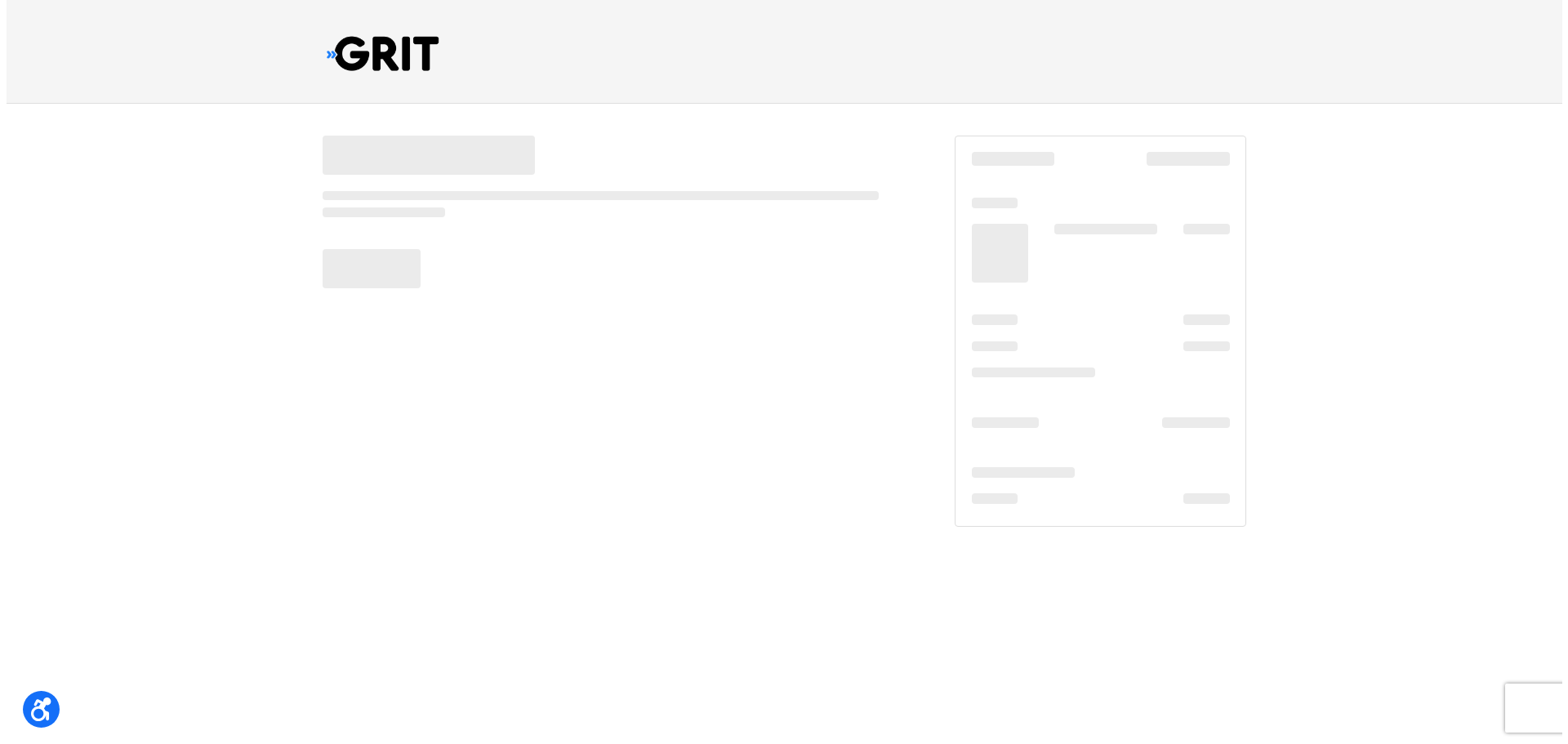
scroll to position [0, 0]
